Goal: Information Seeking & Learning: Learn about a topic

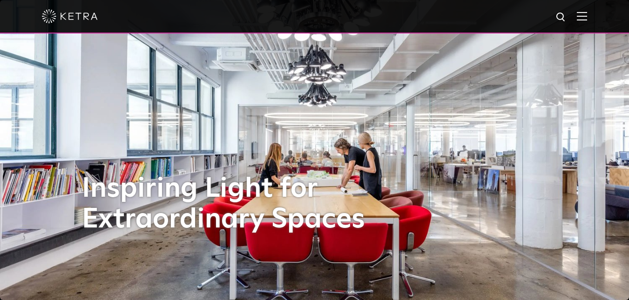
click at [587, 17] on img at bounding box center [582, 16] width 10 height 9
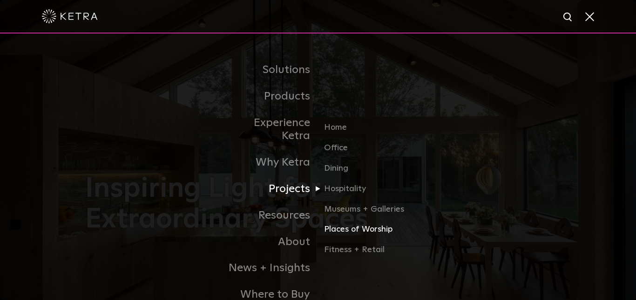
click at [336, 224] on link "Places of Worship" at bounding box center [368, 234] width 89 height 20
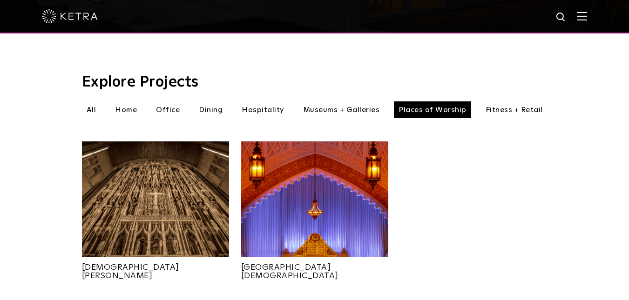
scroll to position [271, 0]
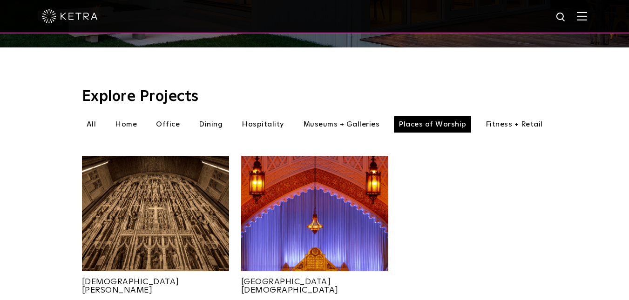
click at [128, 116] on li "Home" at bounding box center [125, 124] width 31 height 17
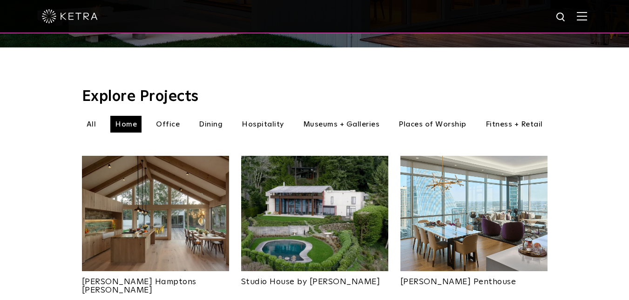
click at [208, 116] on li "Dining" at bounding box center [210, 124] width 33 height 17
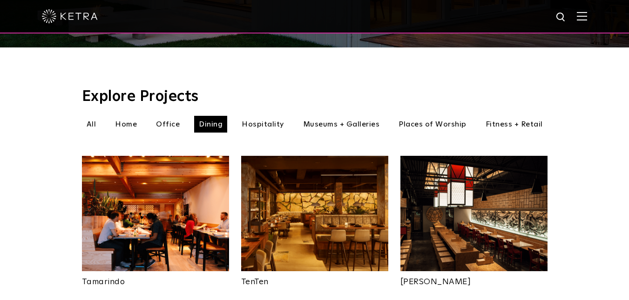
click at [127, 116] on li "Home" at bounding box center [125, 124] width 31 height 17
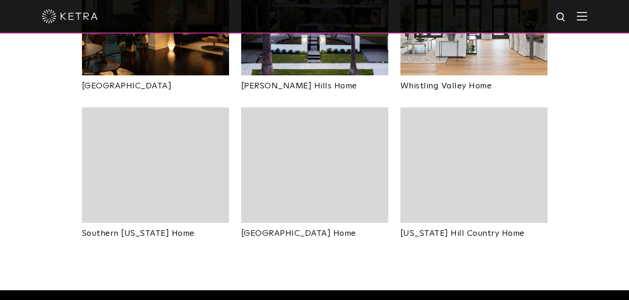
scroll to position [632, 0]
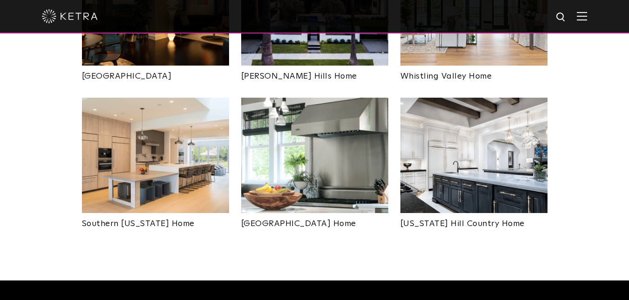
click at [461, 139] on img at bounding box center [473, 155] width 147 height 115
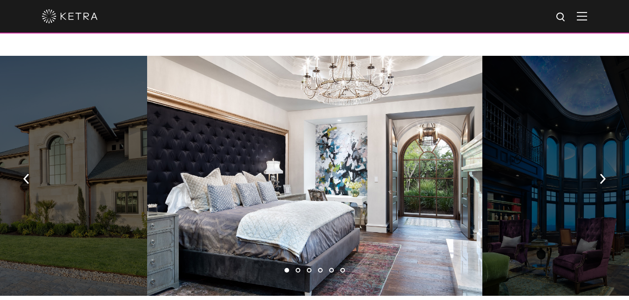
scroll to position [636, 0]
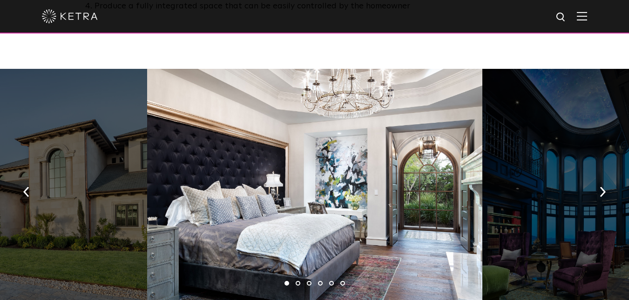
drag, startPoint x: 635, startPoint y: 27, endPoint x: 636, endPoint y: 95, distance: 68.0
click at [600, 187] on img "button" at bounding box center [603, 192] width 6 height 10
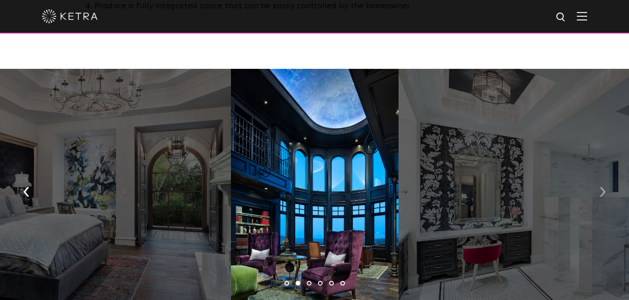
click at [600, 187] on img "button" at bounding box center [603, 192] width 6 height 10
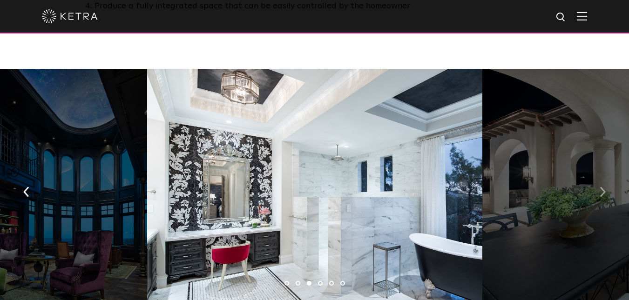
click at [600, 187] on img "button" at bounding box center [603, 192] width 6 height 10
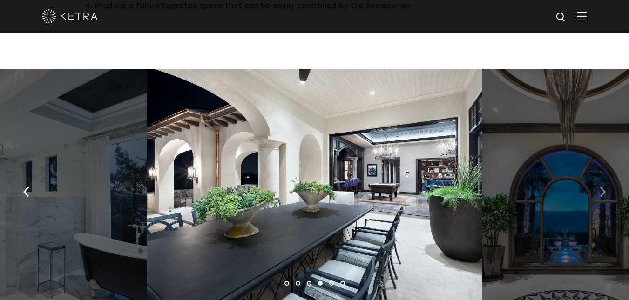
click at [600, 187] on img "button" at bounding box center [603, 192] width 6 height 10
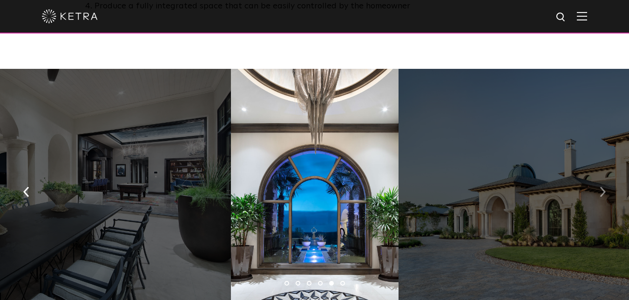
click at [600, 187] on img "button" at bounding box center [603, 192] width 6 height 10
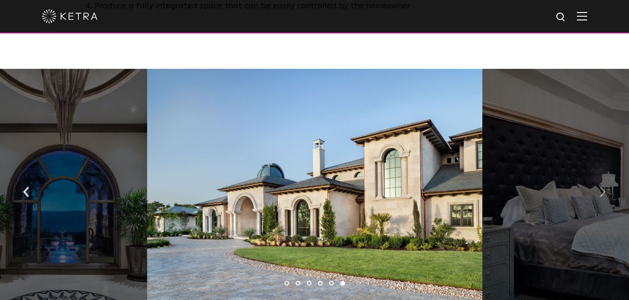
click at [600, 187] on img "button" at bounding box center [603, 192] width 6 height 10
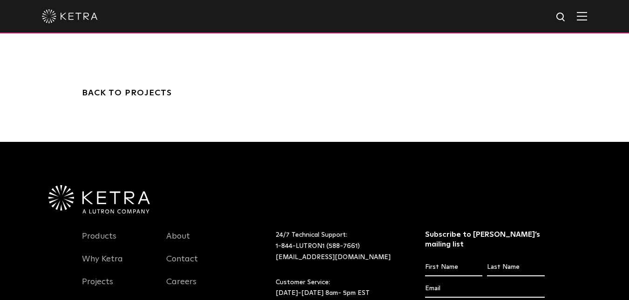
scroll to position [2167, 0]
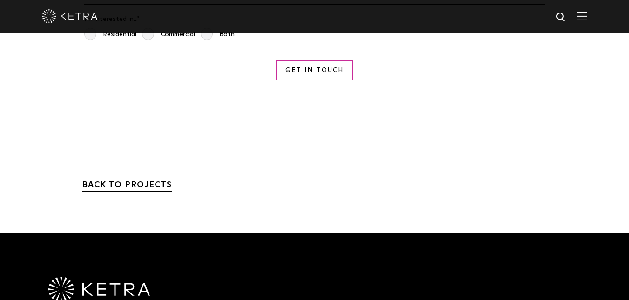
click at [112, 181] on link "BACK TO PROJECTS" at bounding box center [127, 186] width 90 height 11
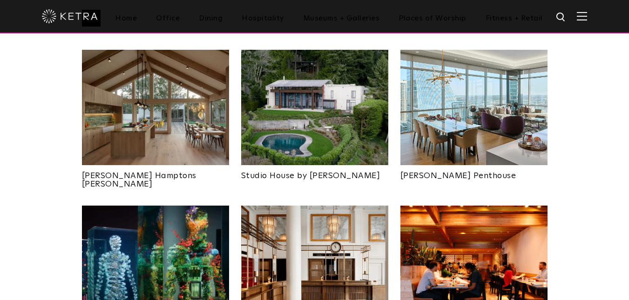
scroll to position [373, 0]
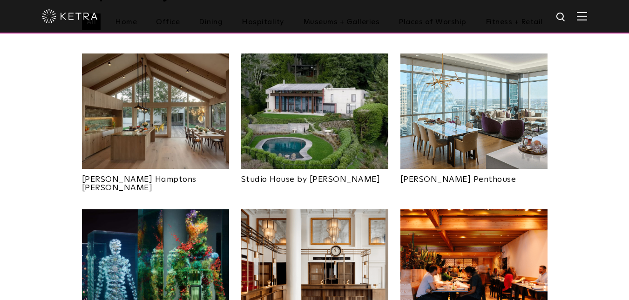
click at [460, 82] on img at bounding box center [473, 111] width 147 height 115
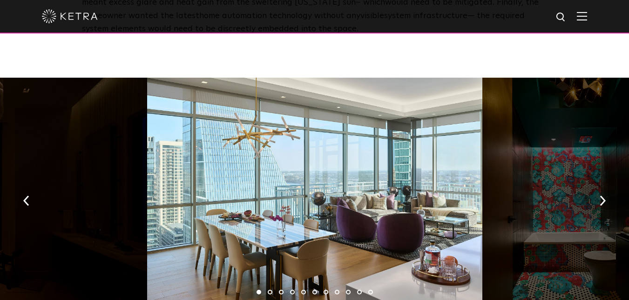
scroll to position [1344, 0]
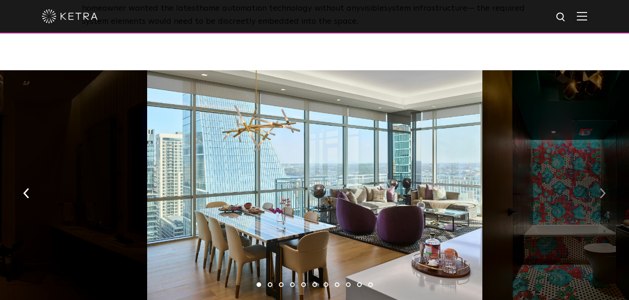
click at [602, 189] on img "button" at bounding box center [603, 194] width 6 height 10
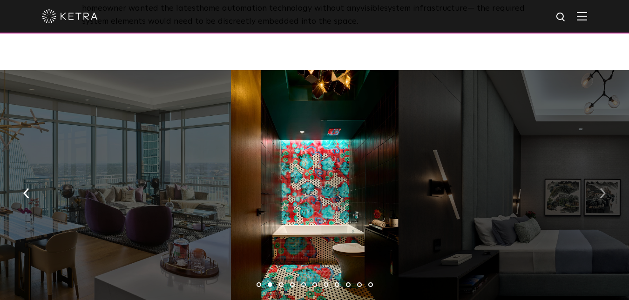
click at [603, 189] on img "button" at bounding box center [603, 194] width 6 height 10
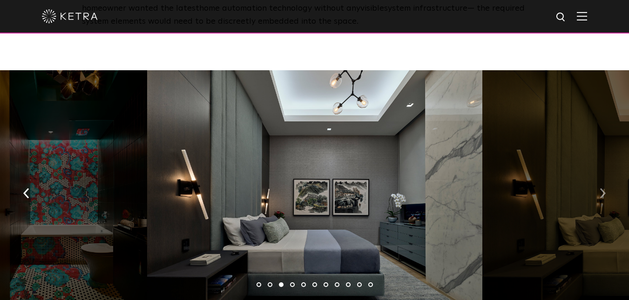
click at [602, 189] on img "button" at bounding box center [603, 194] width 6 height 10
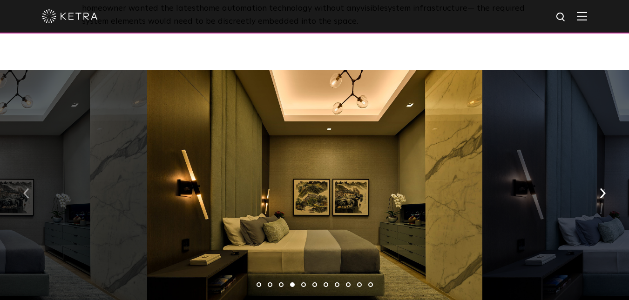
click at [22, 177] on button "button" at bounding box center [26, 193] width 20 height 32
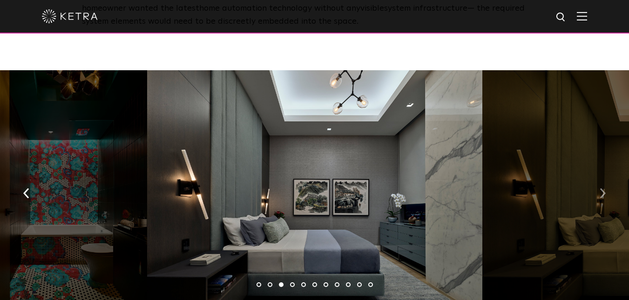
click at [600, 189] on img "button" at bounding box center [603, 194] width 6 height 10
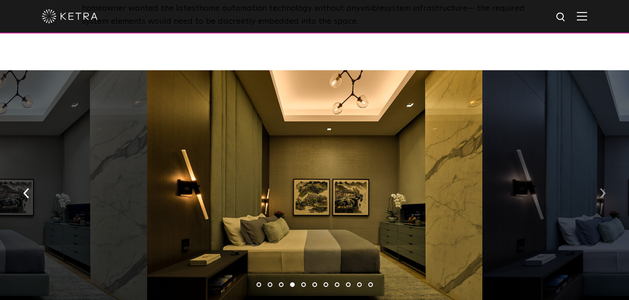
click at [602, 189] on img "button" at bounding box center [603, 194] width 6 height 10
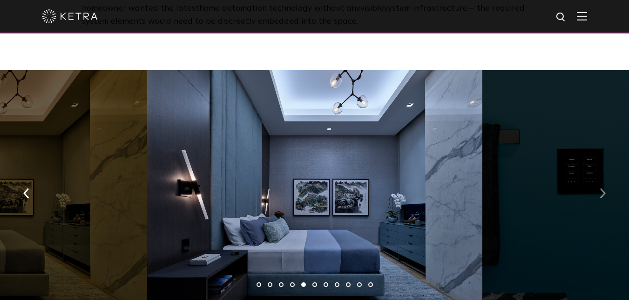
click at [602, 189] on img "button" at bounding box center [603, 194] width 6 height 10
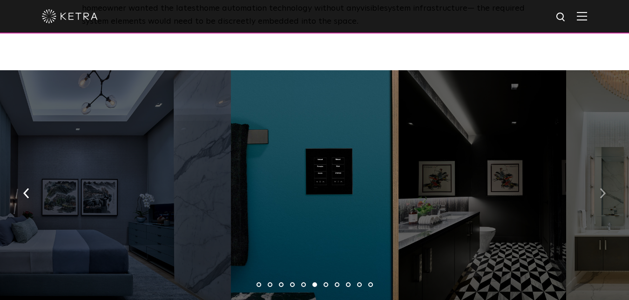
click at [602, 189] on img "button" at bounding box center [603, 194] width 6 height 10
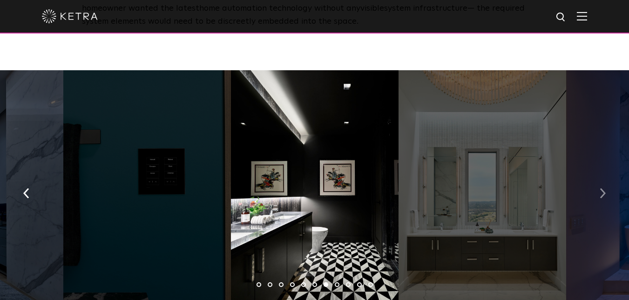
click at [602, 189] on img "button" at bounding box center [603, 194] width 6 height 10
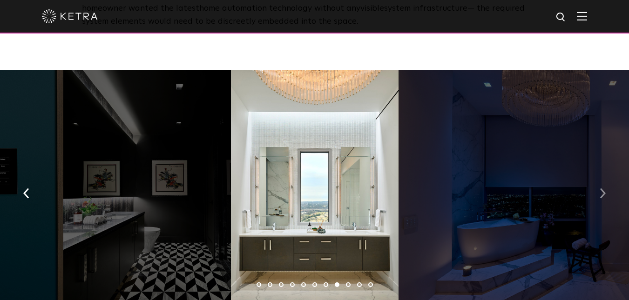
click at [602, 189] on img "button" at bounding box center [603, 194] width 6 height 10
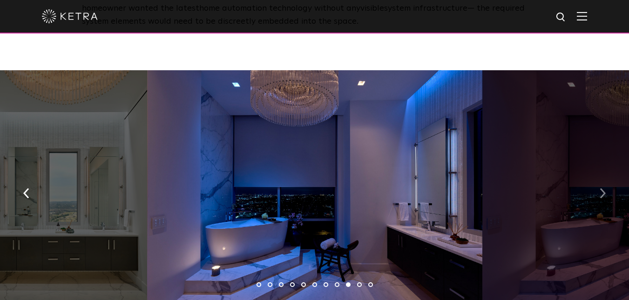
click at [601, 189] on img "button" at bounding box center [603, 194] width 6 height 10
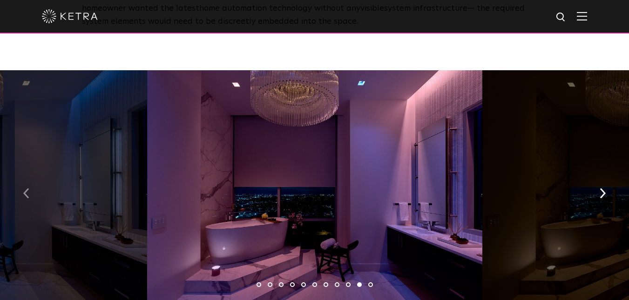
click at [24, 189] on img "button" at bounding box center [26, 194] width 6 height 10
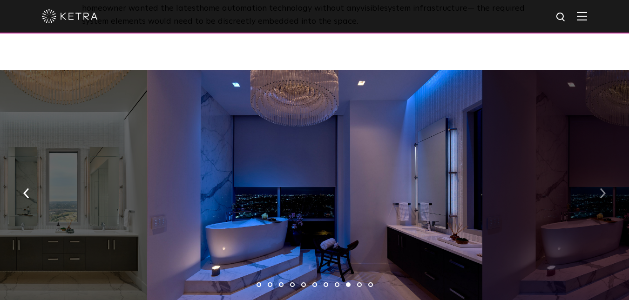
click at [601, 189] on img "button" at bounding box center [603, 194] width 6 height 10
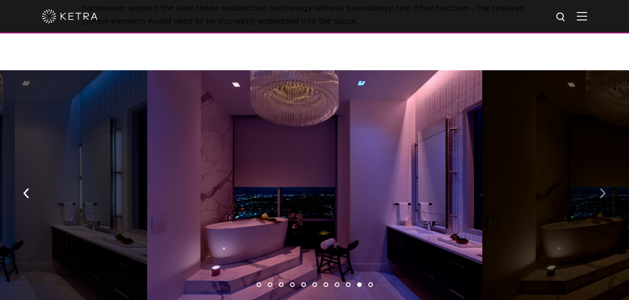
click at [600, 189] on img "button" at bounding box center [603, 194] width 6 height 10
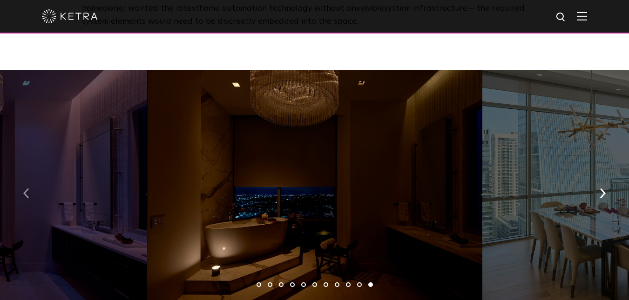
click at [25, 189] on img "button" at bounding box center [26, 194] width 6 height 10
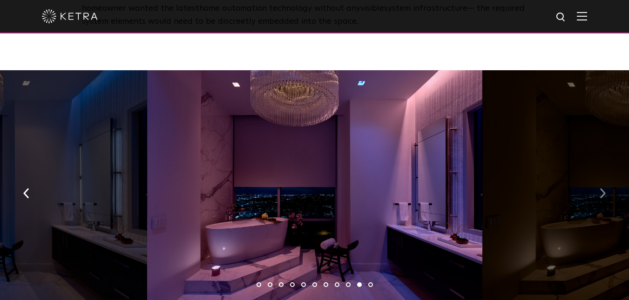
click at [602, 189] on img "button" at bounding box center [603, 194] width 6 height 10
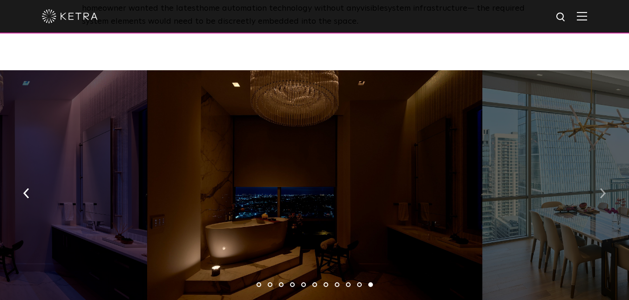
click at [602, 189] on img "button" at bounding box center [603, 194] width 6 height 10
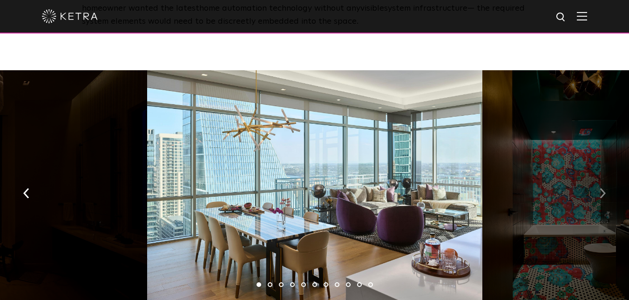
click at [602, 189] on img "button" at bounding box center [603, 194] width 6 height 10
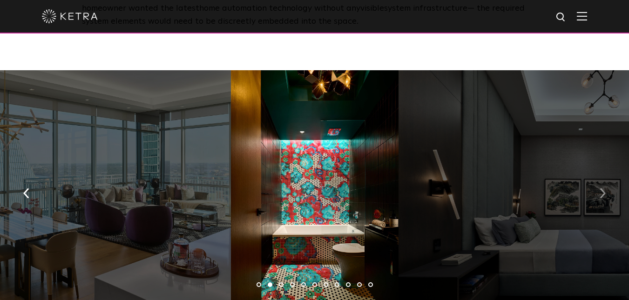
click at [602, 189] on img "button" at bounding box center [603, 194] width 6 height 10
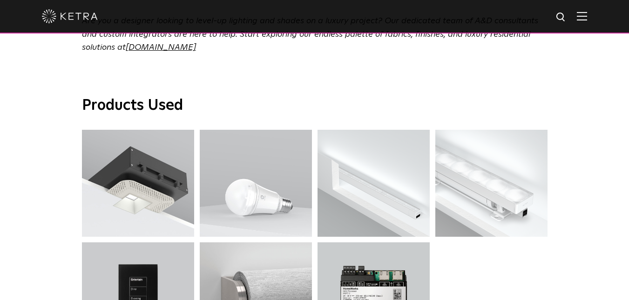
scroll to position [3300, 0]
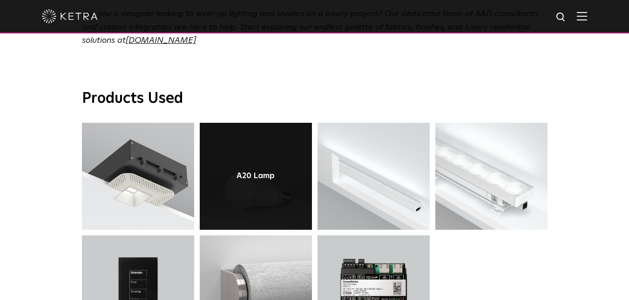
click at [253, 149] on link at bounding box center [256, 176] width 112 height 107
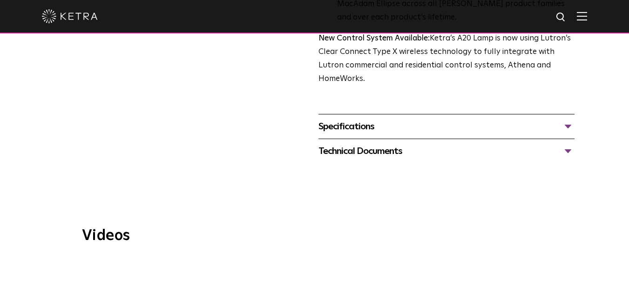
scroll to position [403, 0]
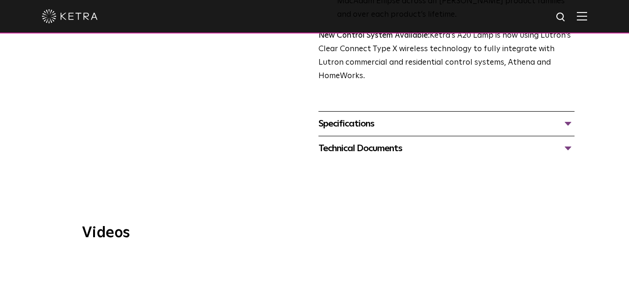
click at [567, 116] on div "Specifications" at bounding box center [447, 123] width 257 height 15
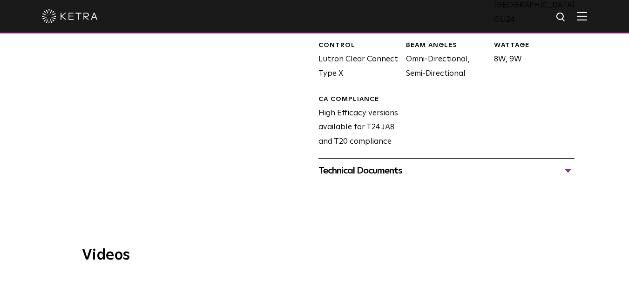
scroll to position [581, 0]
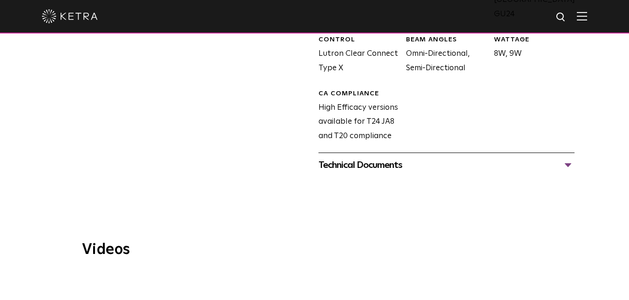
click at [569, 158] on div "Technical Documents" at bounding box center [447, 165] width 257 height 15
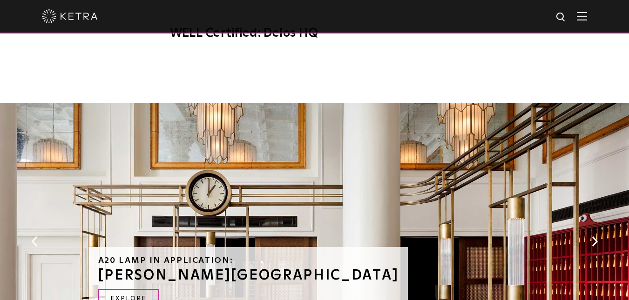
scroll to position [1181, 0]
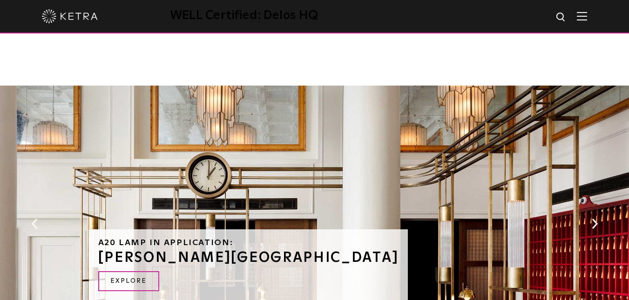
click at [595, 218] on button "Next" at bounding box center [594, 224] width 9 height 12
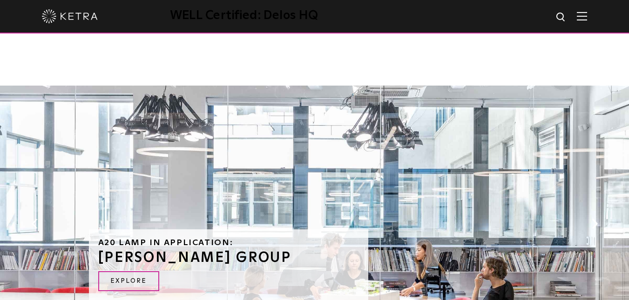
click at [595, 218] on button "Next" at bounding box center [594, 224] width 9 height 12
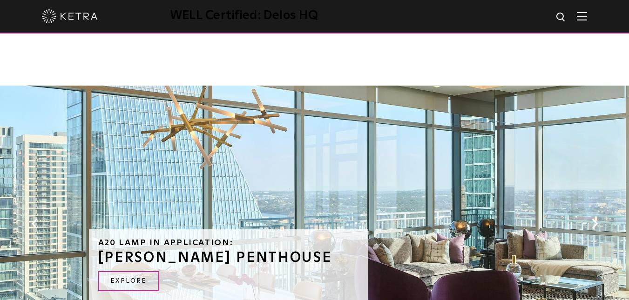
click at [595, 218] on button "Next" at bounding box center [594, 224] width 9 height 12
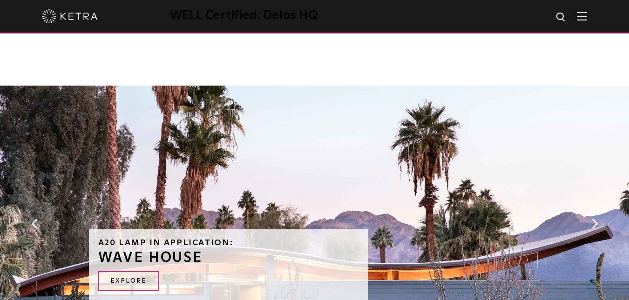
click at [595, 218] on button "Next" at bounding box center [594, 224] width 9 height 12
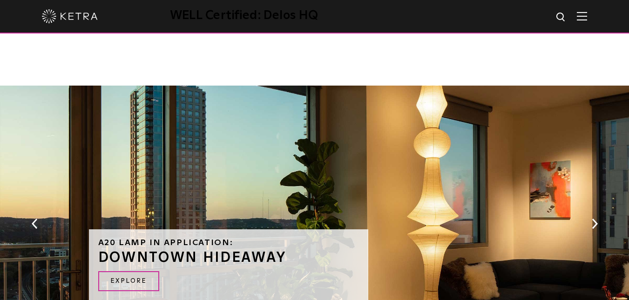
click at [595, 218] on button "Next" at bounding box center [594, 224] width 9 height 12
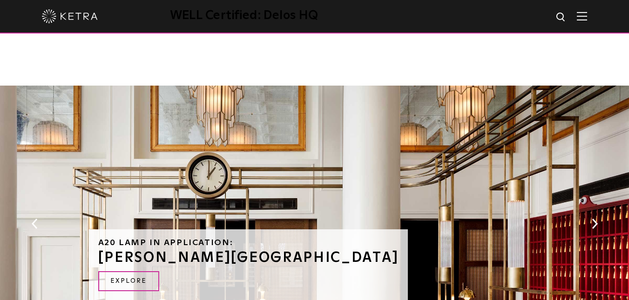
click at [595, 218] on button "Next" at bounding box center [594, 224] width 9 height 12
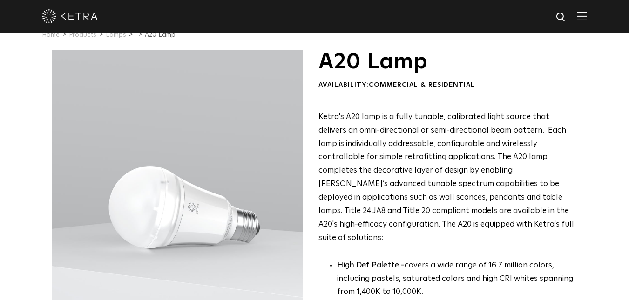
scroll to position [0, 0]
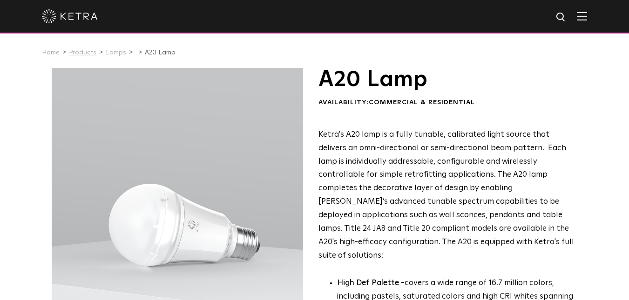
click at [85, 54] on link "Products" at bounding box center [82, 52] width 27 height 7
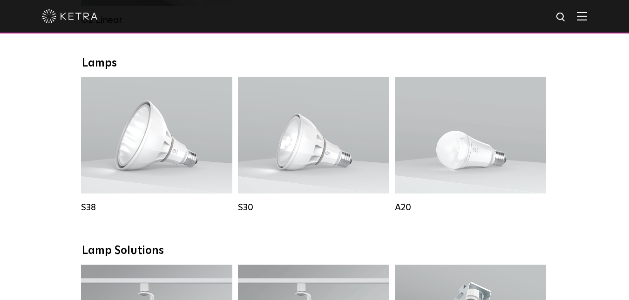
scroll to position [657, 0]
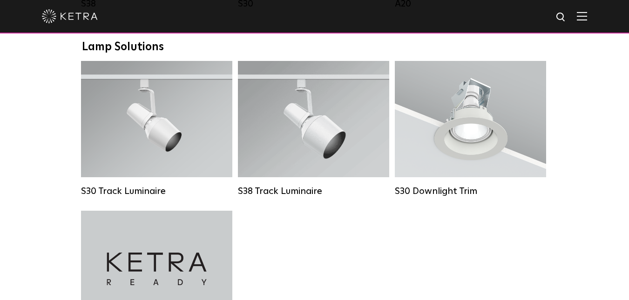
drag, startPoint x: 0, startPoint y: 0, endPoint x: 614, endPoint y: 142, distance: 630.0
click at [614, 143] on html "Solutions Commercial Residential Products Commercial Products Residential Produ…" at bounding box center [314, 151] width 629 height 2016
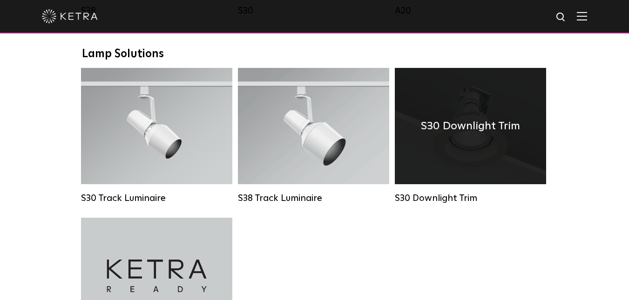
click at [467, 135] on h4 "S30 Downlight Trim" at bounding box center [470, 126] width 99 height 18
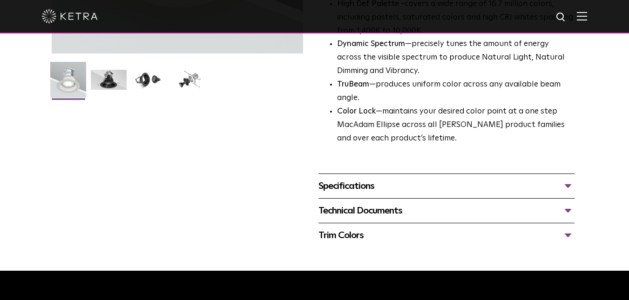
scroll to position [267, 0]
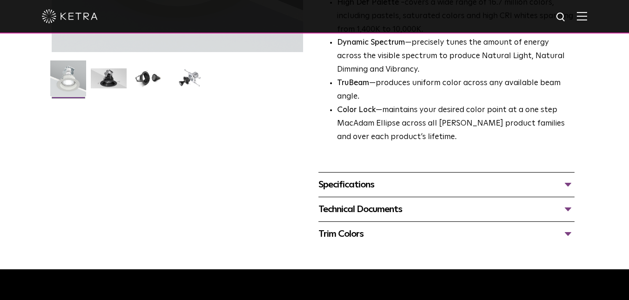
click at [613, 198] on html "Solutions Commercial Residential Products Commercial Products Residential Produ…" at bounding box center [314, 150] width 629 height 834
click at [567, 184] on div "Specifications" at bounding box center [447, 184] width 257 height 15
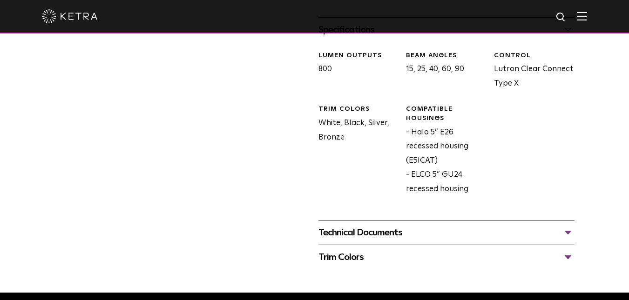
scroll to position [429, 0]
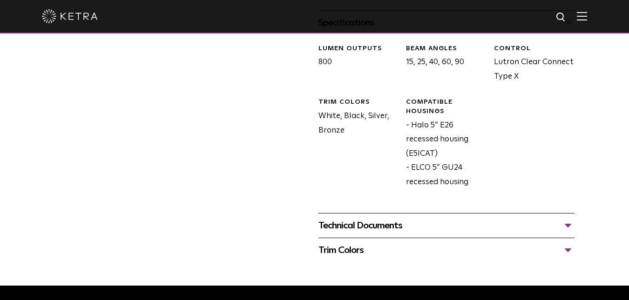
click at [570, 227] on div "Technical Documents" at bounding box center [447, 225] width 257 height 15
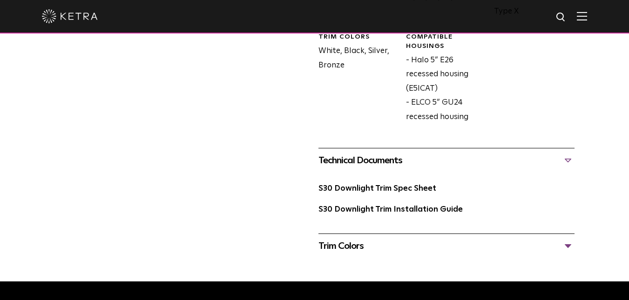
scroll to position [496, 0]
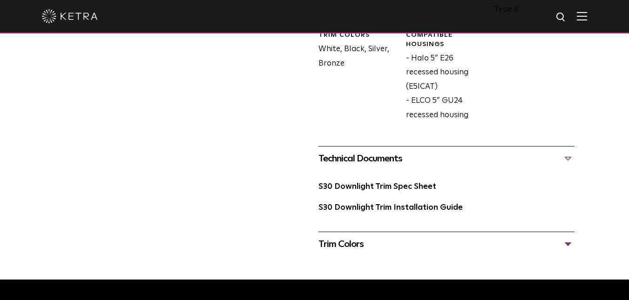
click at [566, 244] on div "Trim Colors" at bounding box center [447, 244] width 257 height 15
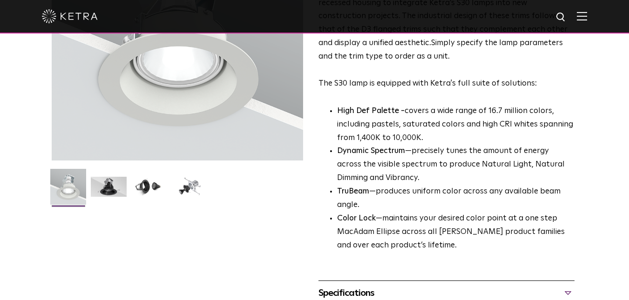
scroll to position [139, 0]
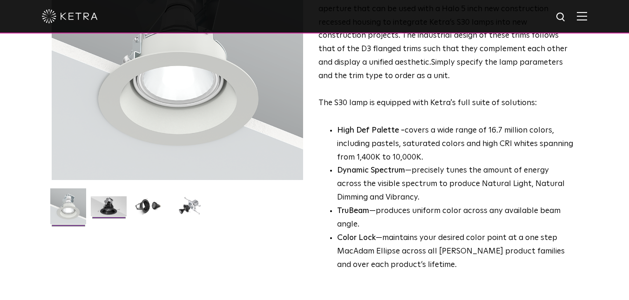
click at [106, 209] on img at bounding box center [109, 210] width 36 height 27
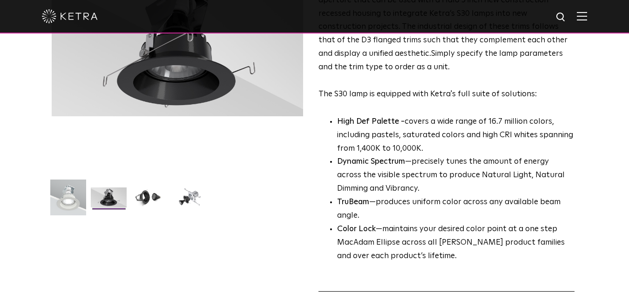
scroll to position [155, 0]
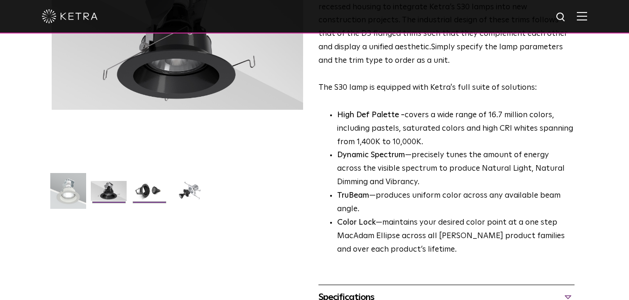
click at [142, 191] on img at bounding box center [149, 194] width 36 height 27
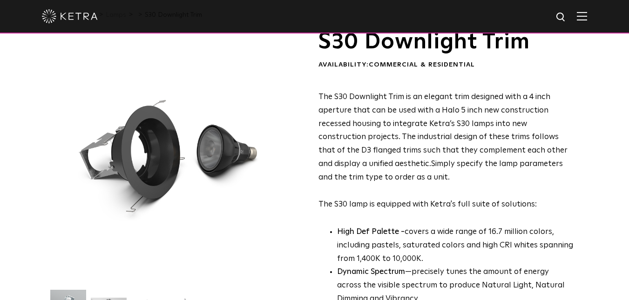
scroll to position [66, 0]
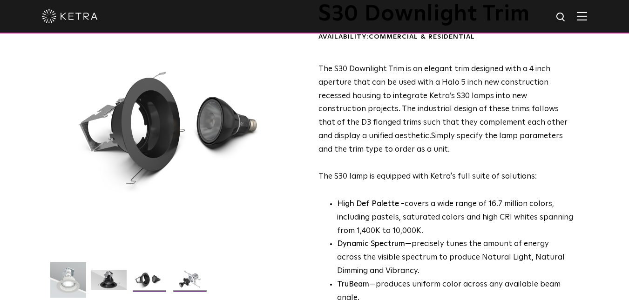
click at [191, 281] on img at bounding box center [190, 283] width 36 height 27
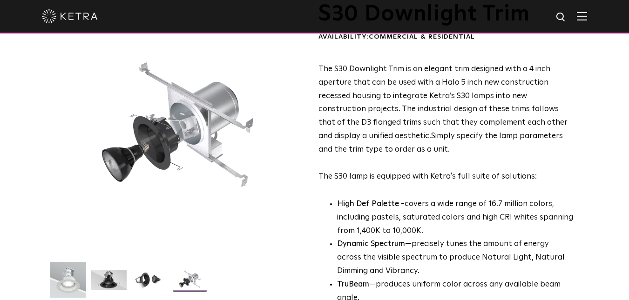
click at [587, 15] on img at bounding box center [582, 16] width 10 height 9
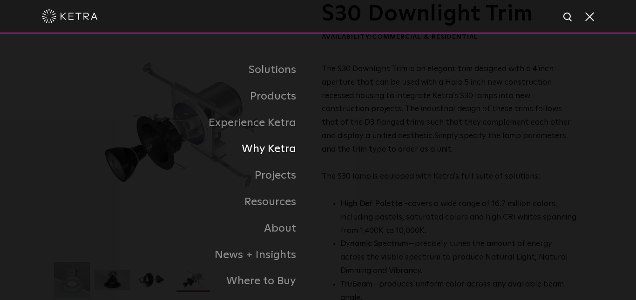
click at [266, 151] on link "Why Ketra" at bounding box center [186, 149] width 263 height 27
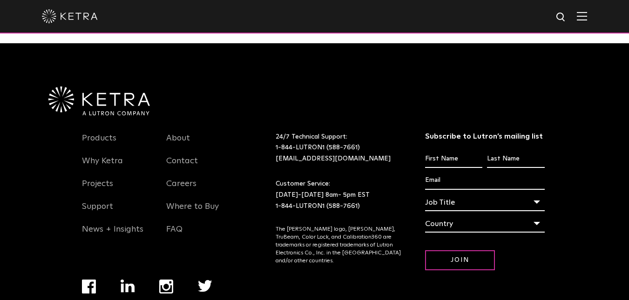
scroll to position [1756, 0]
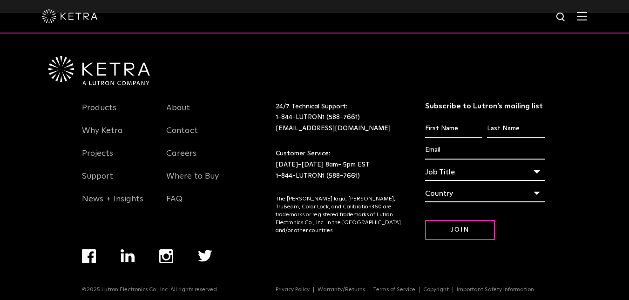
click at [587, 17] on img at bounding box center [582, 16] width 10 height 9
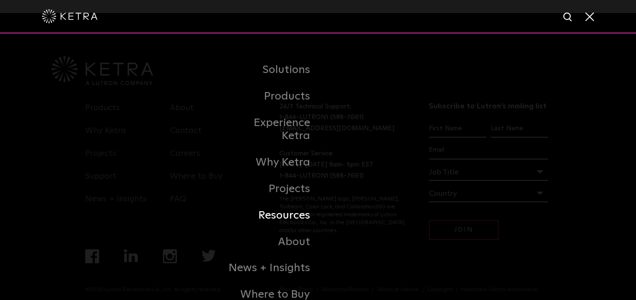
click at [295, 208] on link "Resources" at bounding box center [270, 216] width 95 height 27
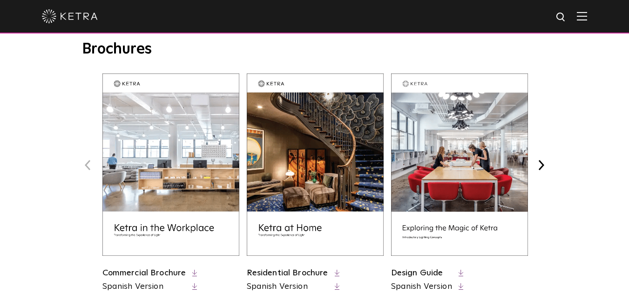
scroll to position [393, 0]
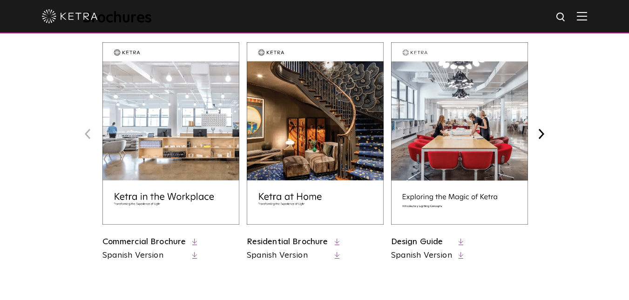
click at [315, 243] on link "Residential Brochure" at bounding box center [287, 242] width 81 height 8
